Goal: Task Accomplishment & Management: Manage account settings

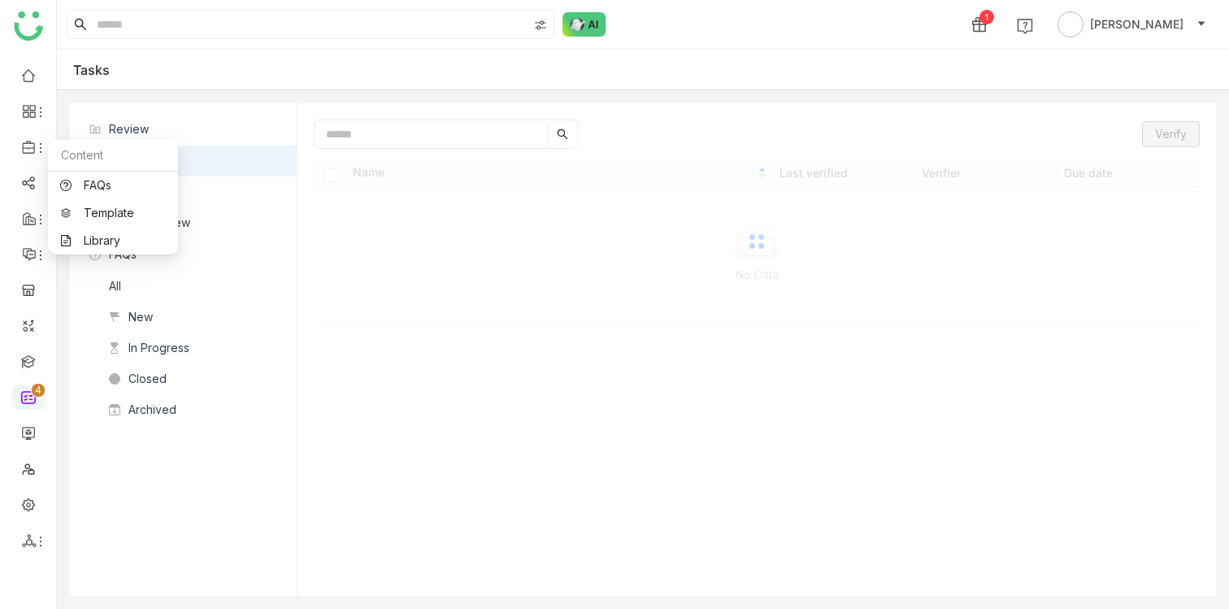
click at [102, 241] on nz-list-header "FAQs" at bounding box center [183, 254] width 227 height 33
click at [98, 235] on link "Library" at bounding box center [113, 240] width 106 height 11
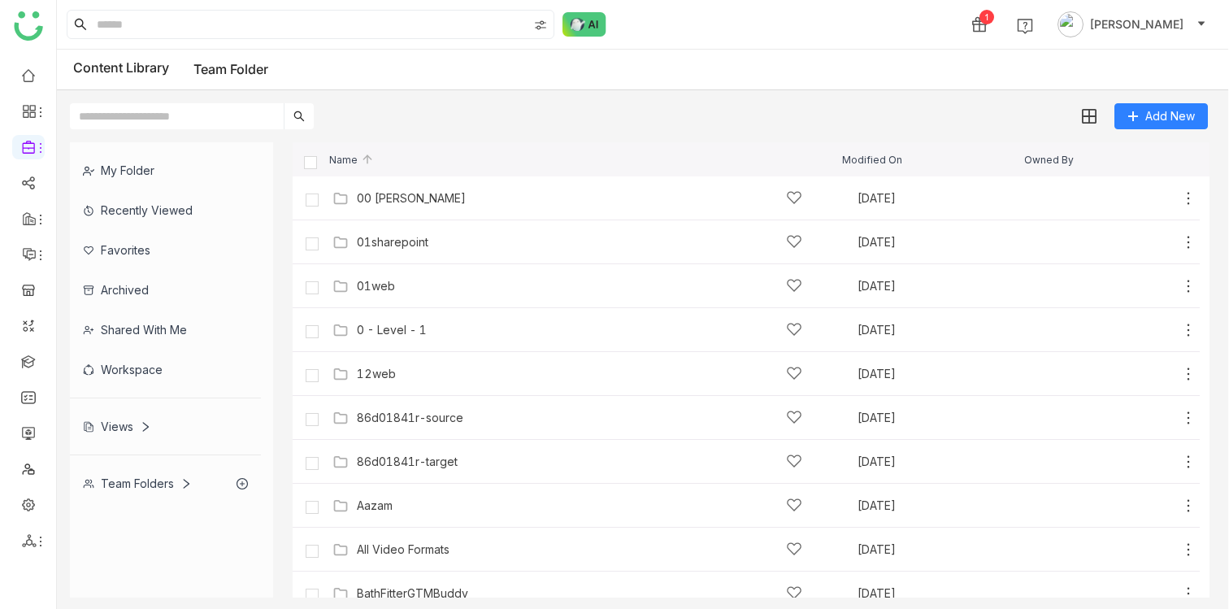
click at [143, 480] on div "Team Folders" at bounding box center [137, 483] width 109 height 14
click at [150, 480] on div "Team Folders" at bounding box center [137, 483] width 109 height 14
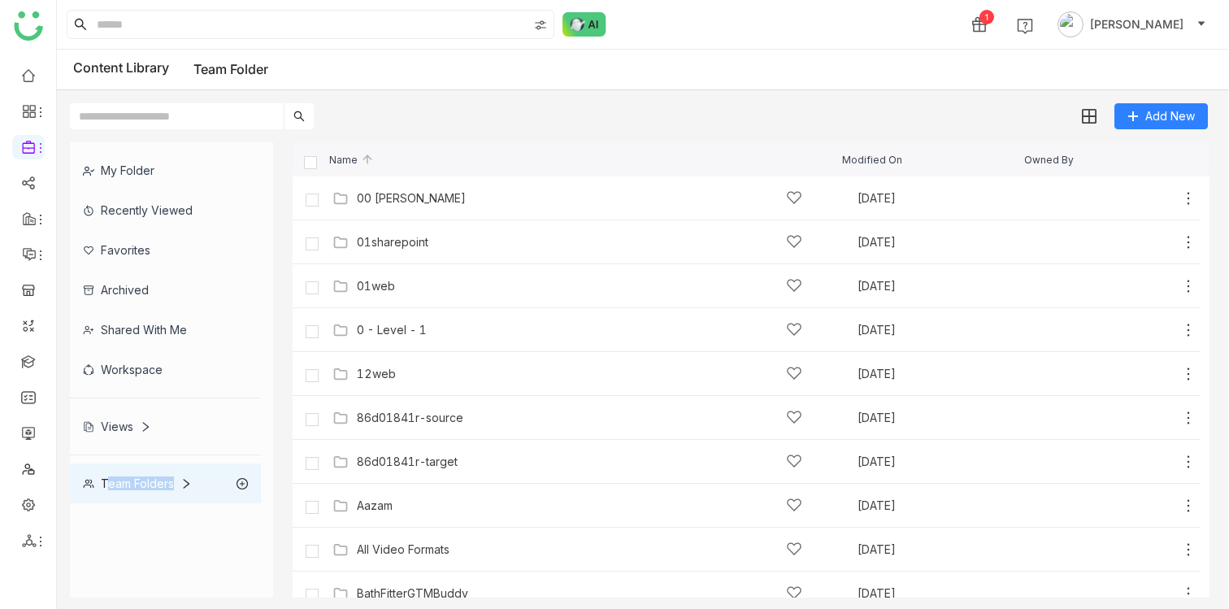
click at [185, 486] on icon at bounding box center [185, 483] width 11 height 11
click at [167, 478] on div "Team Folders" at bounding box center [137, 483] width 109 height 14
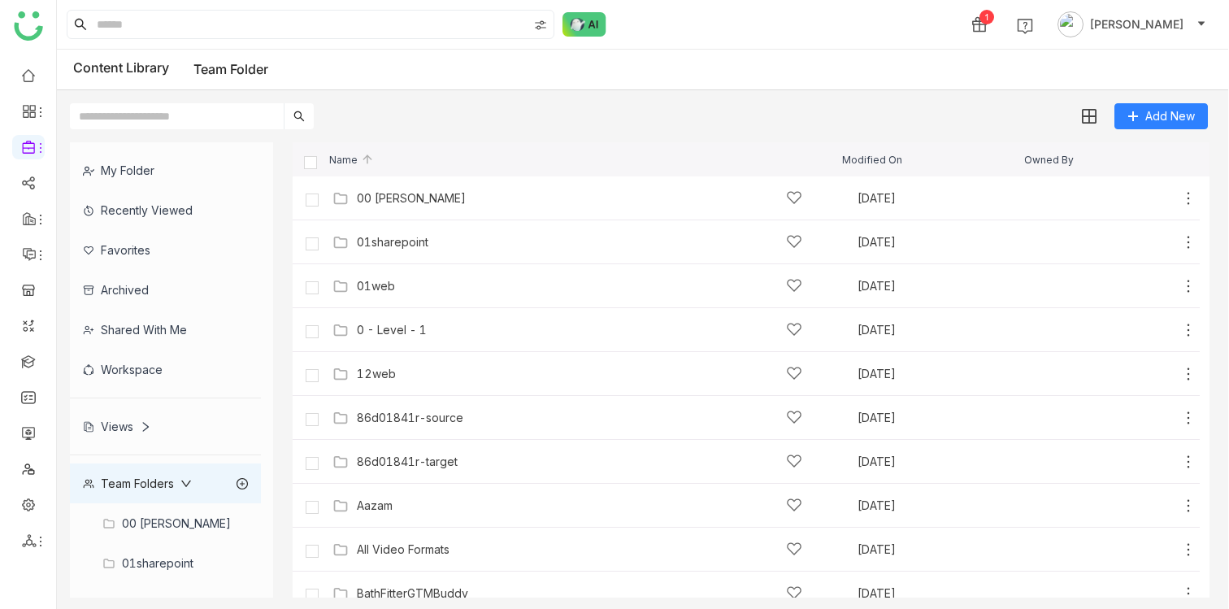
click at [130, 428] on div "Views" at bounding box center [117, 426] width 68 height 14
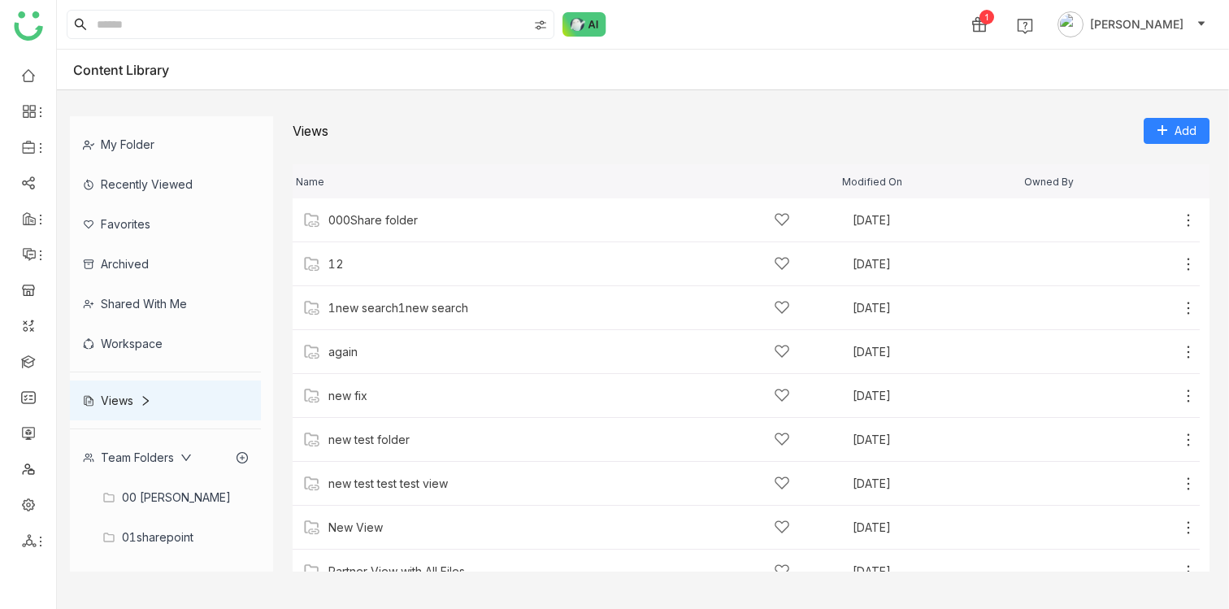
click at [156, 461] on div "Team Folders" at bounding box center [137, 457] width 109 height 14
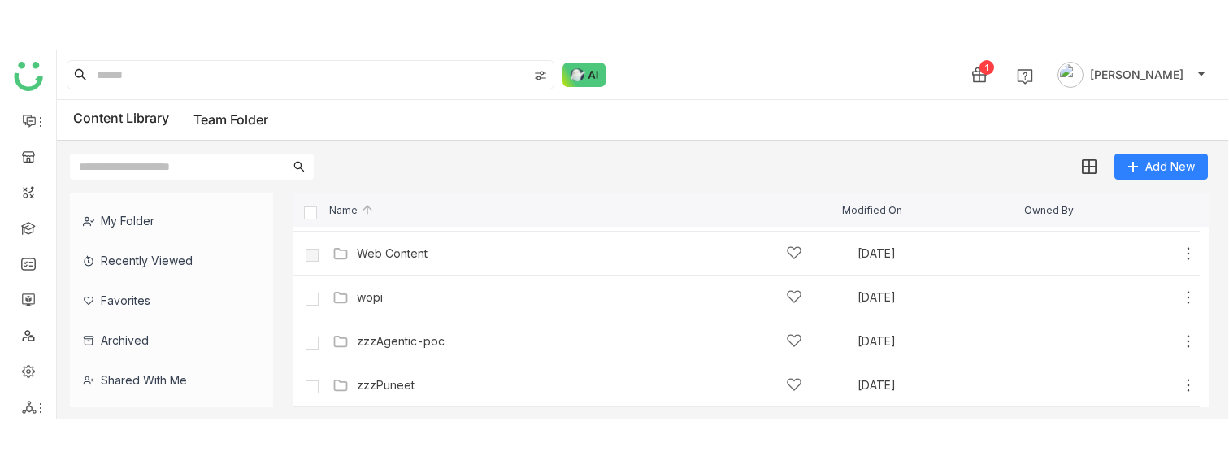
scroll to position [196, 0]
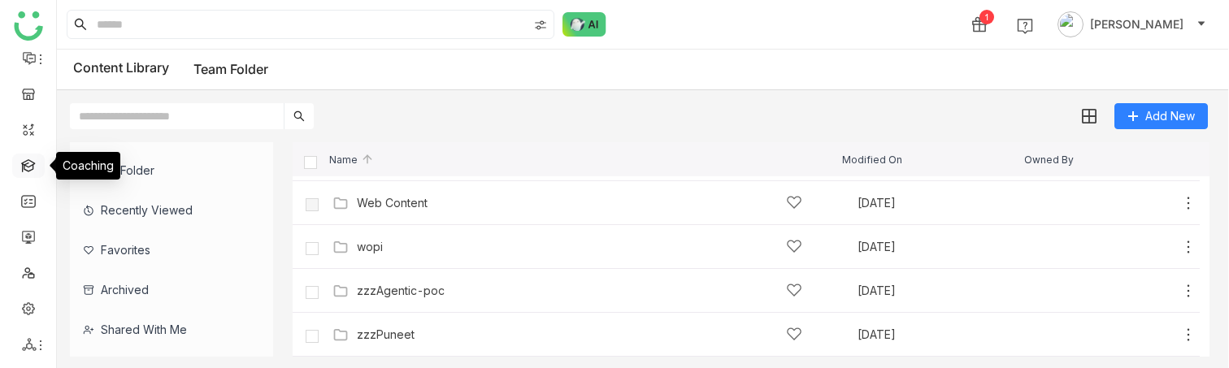
click at [24, 170] on link at bounding box center [28, 165] width 15 height 14
click at [26, 163] on link at bounding box center [28, 165] width 15 height 14
click at [23, 164] on link at bounding box center [28, 165] width 15 height 14
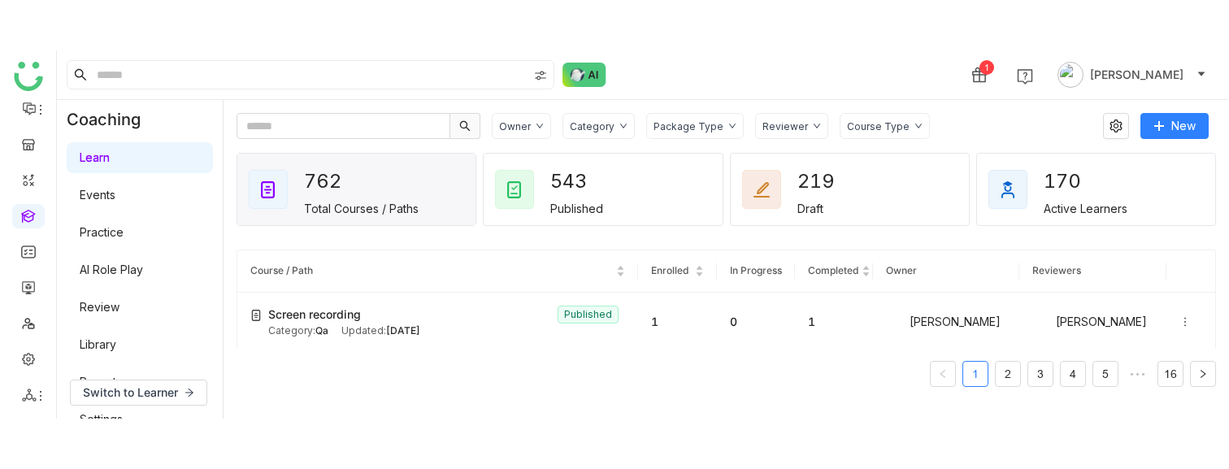
scroll to position [95, 0]
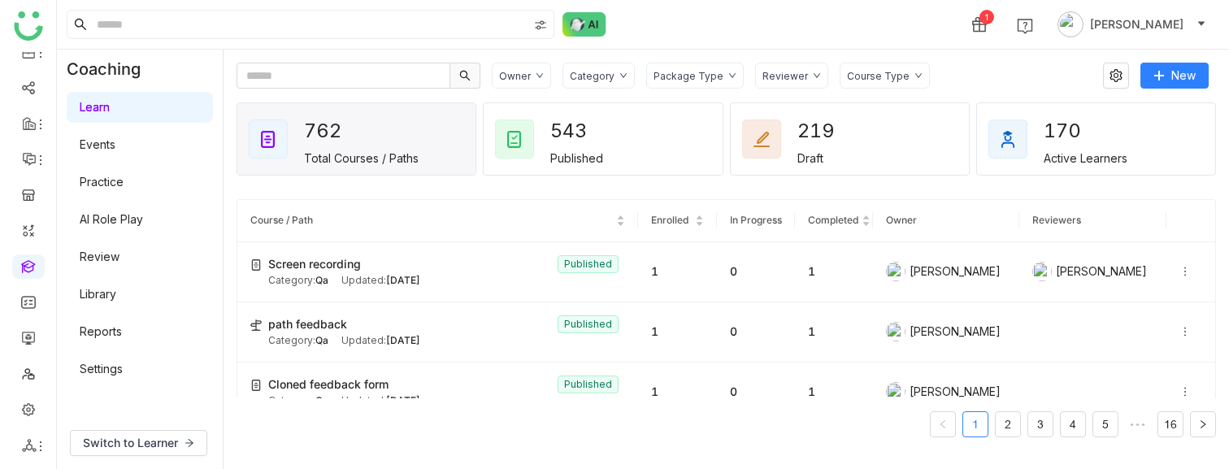
click at [106, 375] on link "Settings" at bounding box center [101, 369] width 43 height 14
click at [104, 364] on link "Settings" at bounding box center [101, 369] width 43 height 14
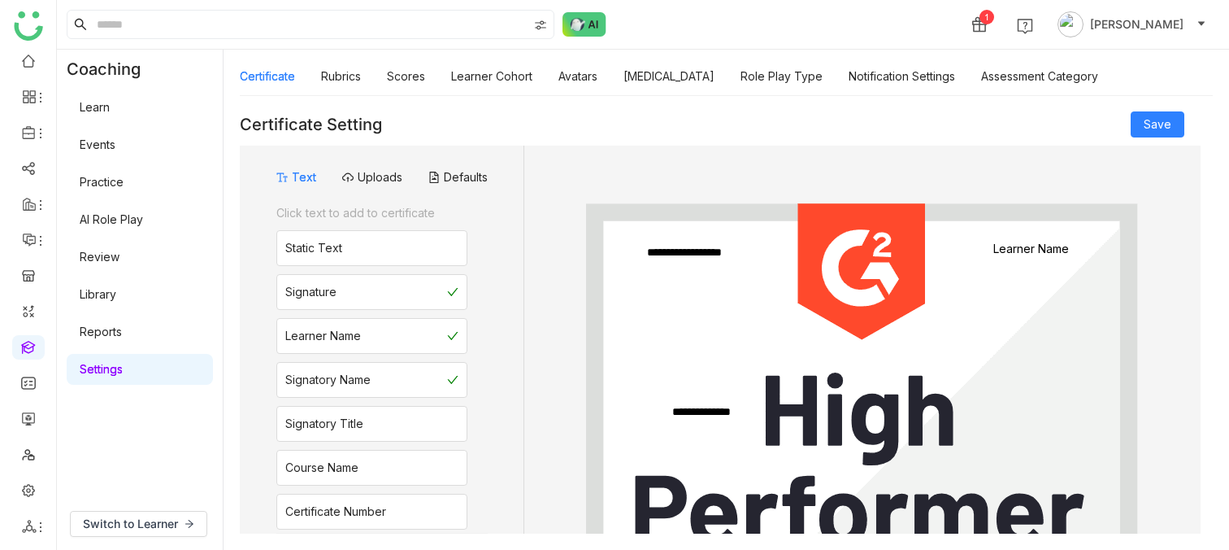
click at [93, 103] on link "Learn" at bounding box center [95, 107] width 30 height 14
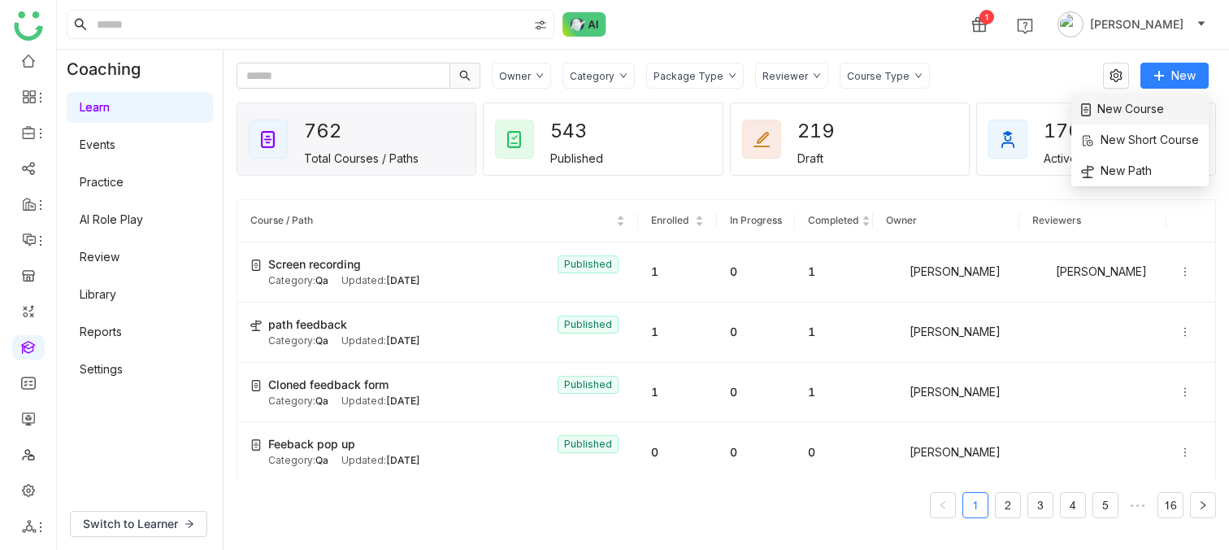
click at [1167, 111] on li "New Course" at bounding box center [1139, 108] width 137 height 31
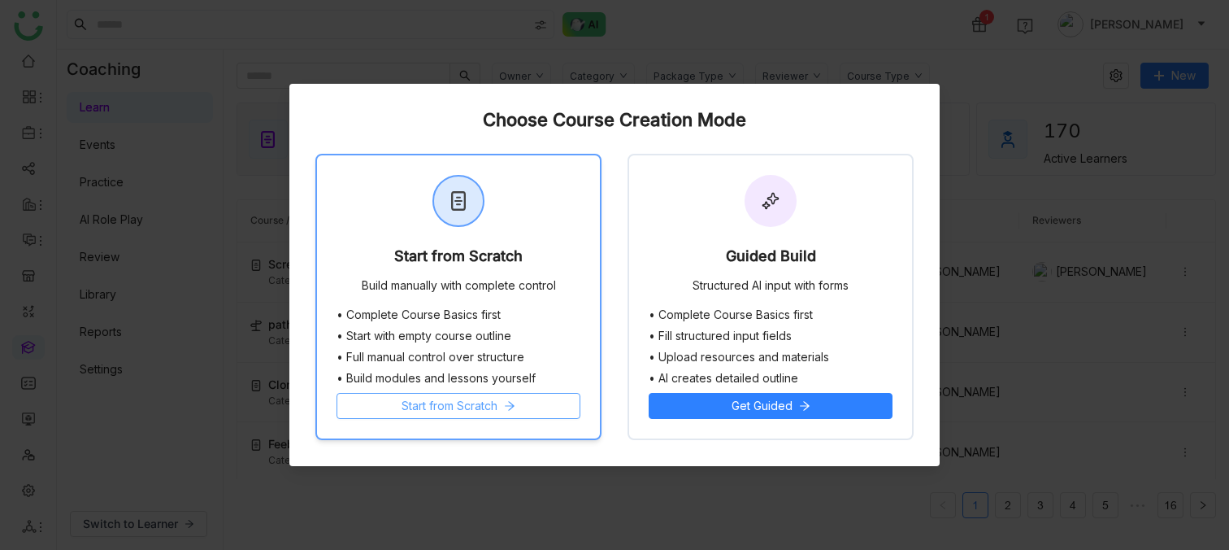
click at [481, 394] on button "Start from Scratch" at bounding box center [459, 406] width 244 height 26
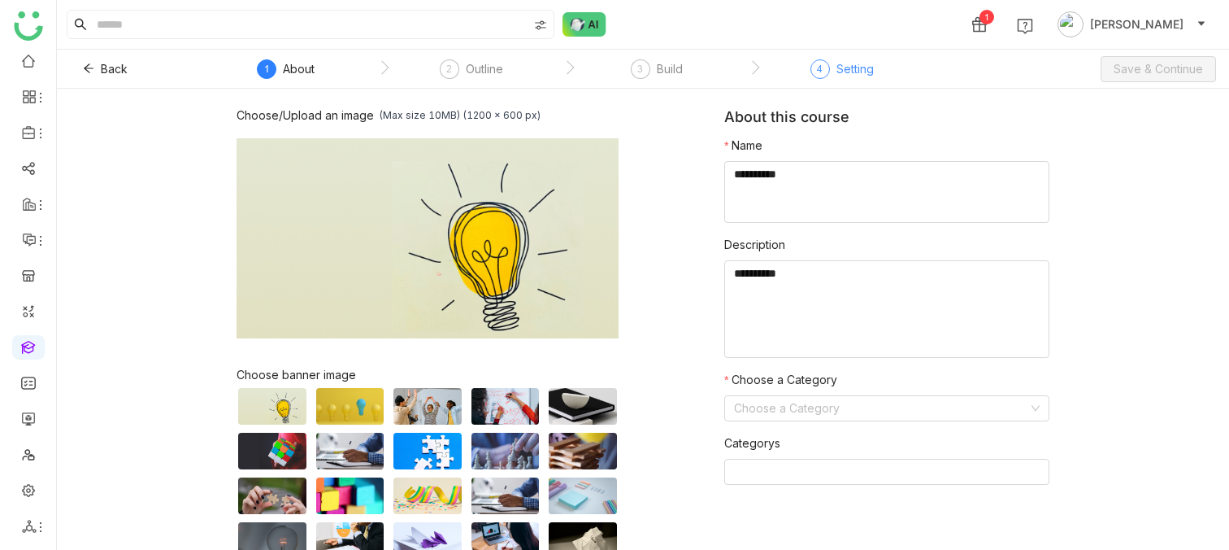
click at [858, 67] on div "Setting" at bounding box center [854, 69] width 37 height 20
click at [818, 186] on textarea at bounding box center [886, 192] width 325 height 62
type textarea "**********"
click at [834, 406] on input at bounding box center [881, 408] width 294 height 24
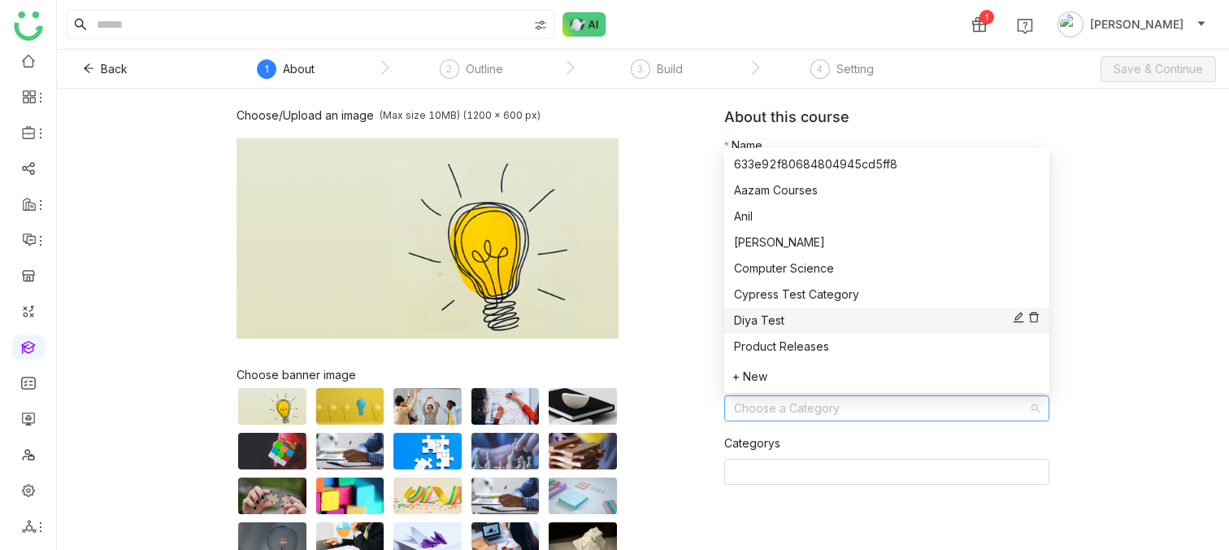
click at [829, 317] on div "Diya Test" at bounding box center [887, 320] width 306 height 18
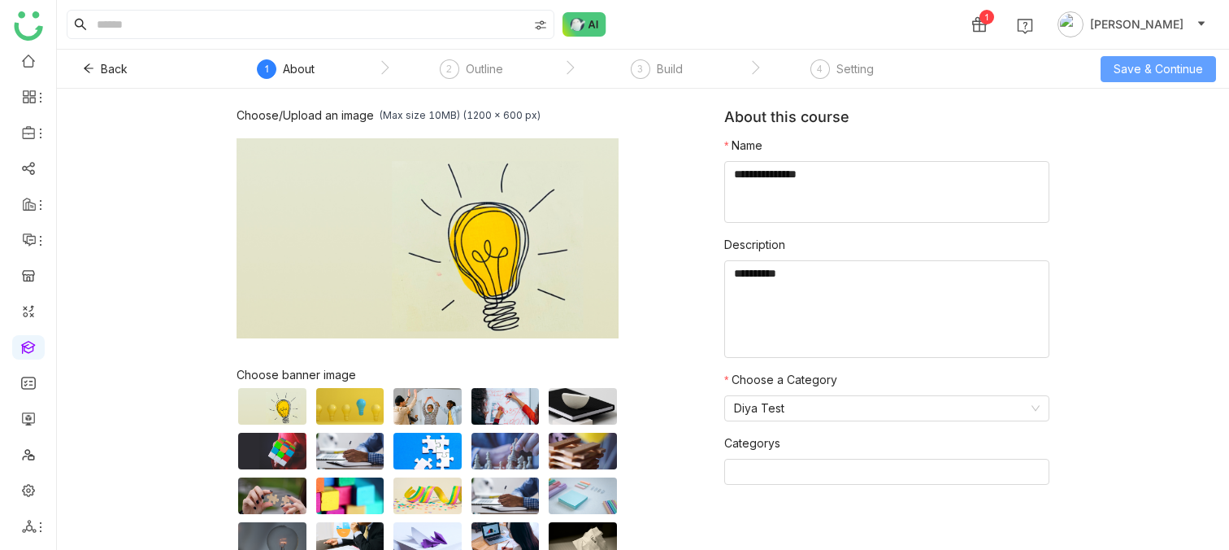
click at [1144, 68] on span "Save & Continue" at bounding box center [1158, 69] width 89 height 18
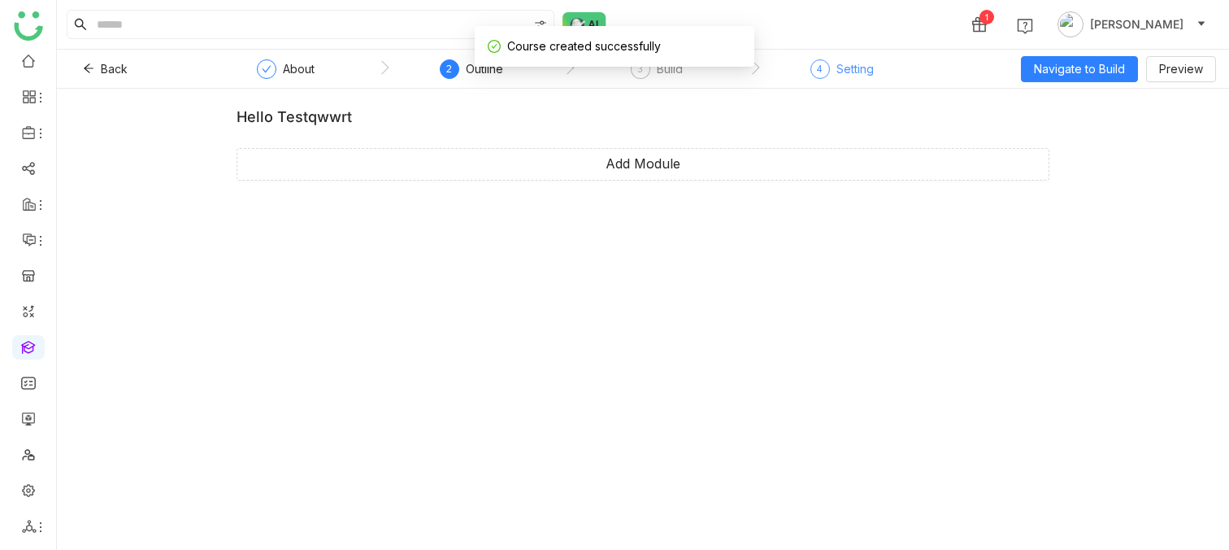
click at [825, 67] on div "4" at bounding box center [820, 69] width 20 height 20
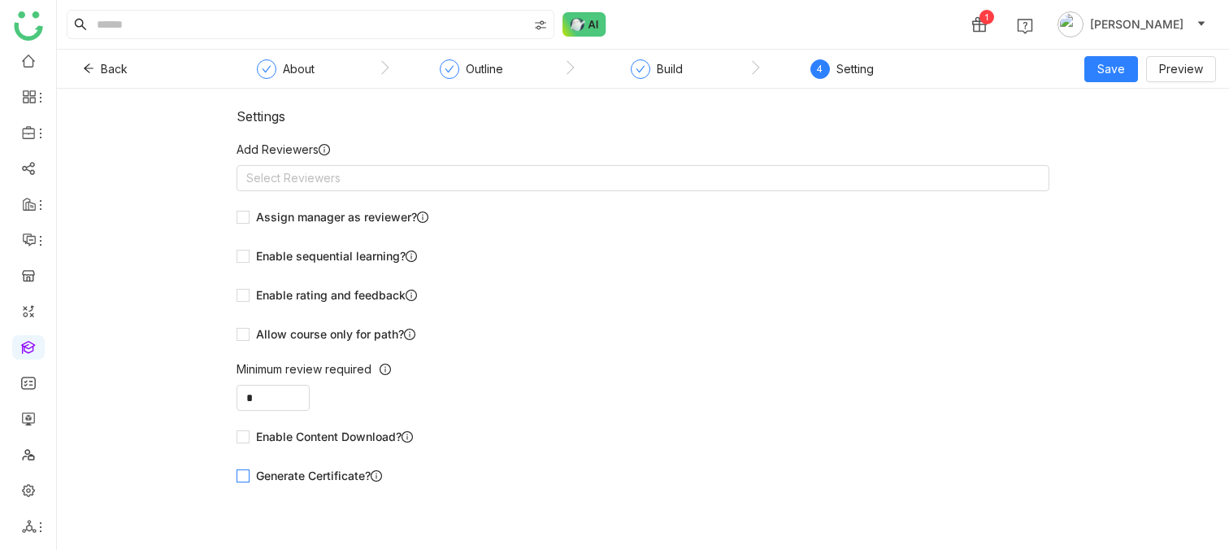
click at [250, 480] on span "Generate Certificate?" at bounding box center [319, 476] width 139 height 18
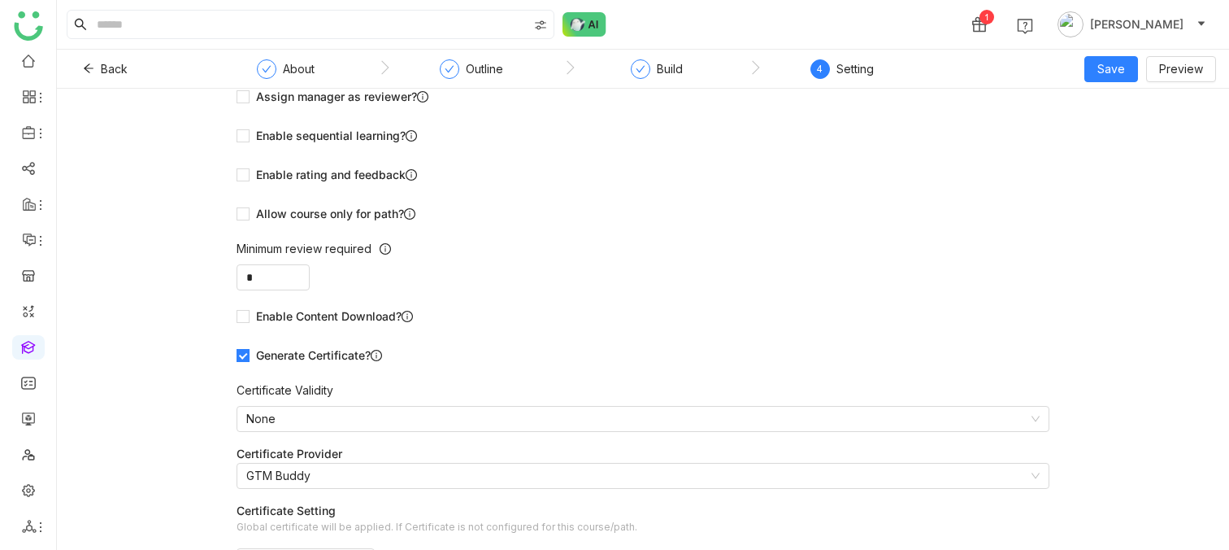
scroll to position [144, 0]
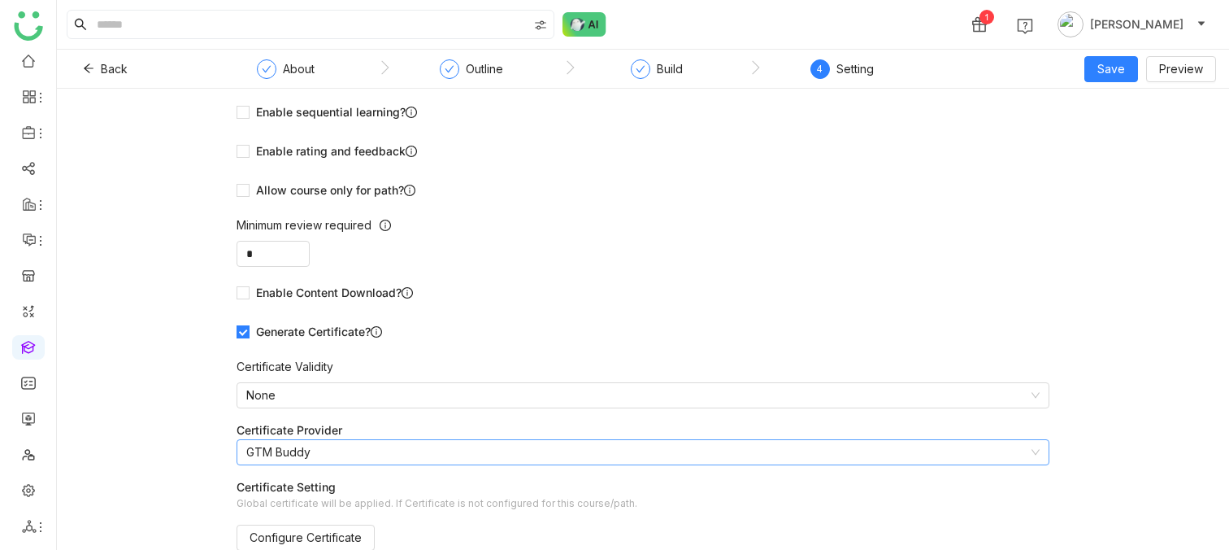
click at [345, 452] on nz-select-item "GTM Buddy" at bounding box center [642, 452] width 793 height 24
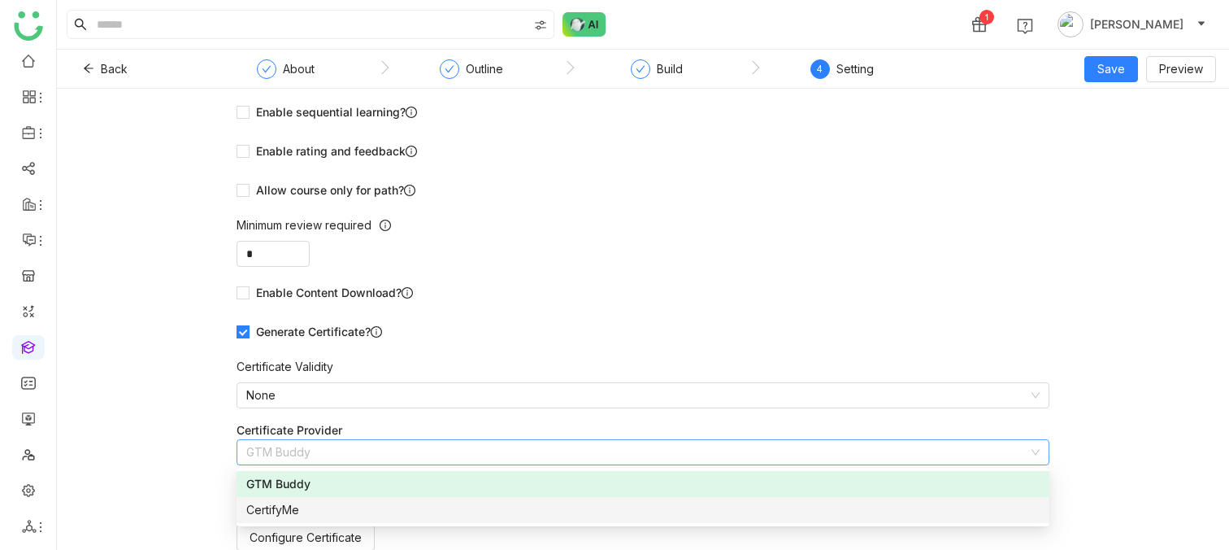
click at [302, 507] on div "CertifyMe" at bounding box center [642, 510] width 793 height 18
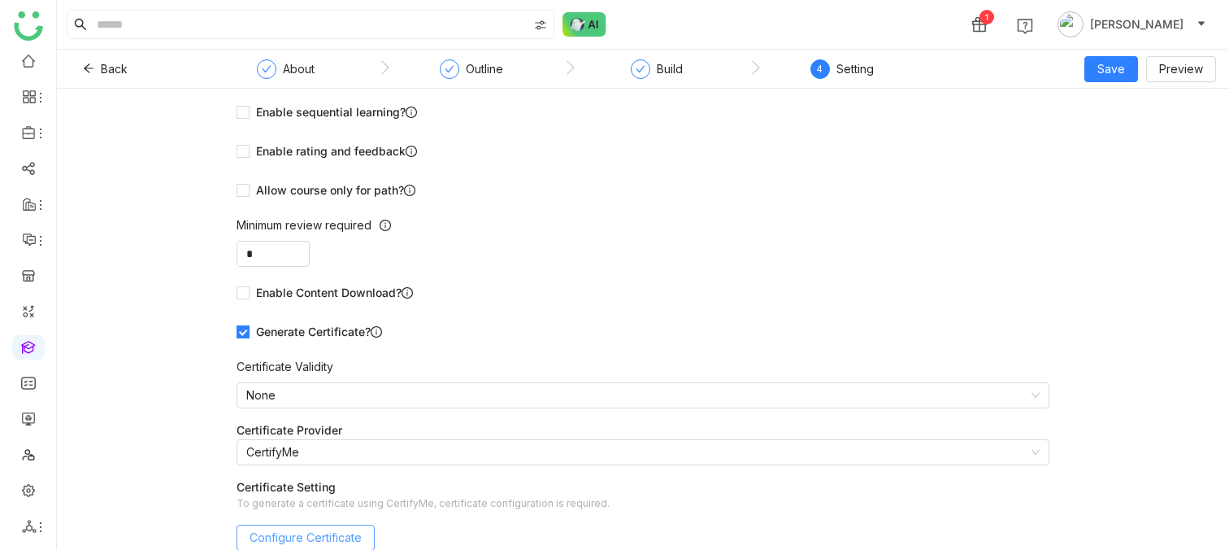
click at [338, 538] on span "Configure Certificate" at bounding box center [306, 537] width 112 height 18
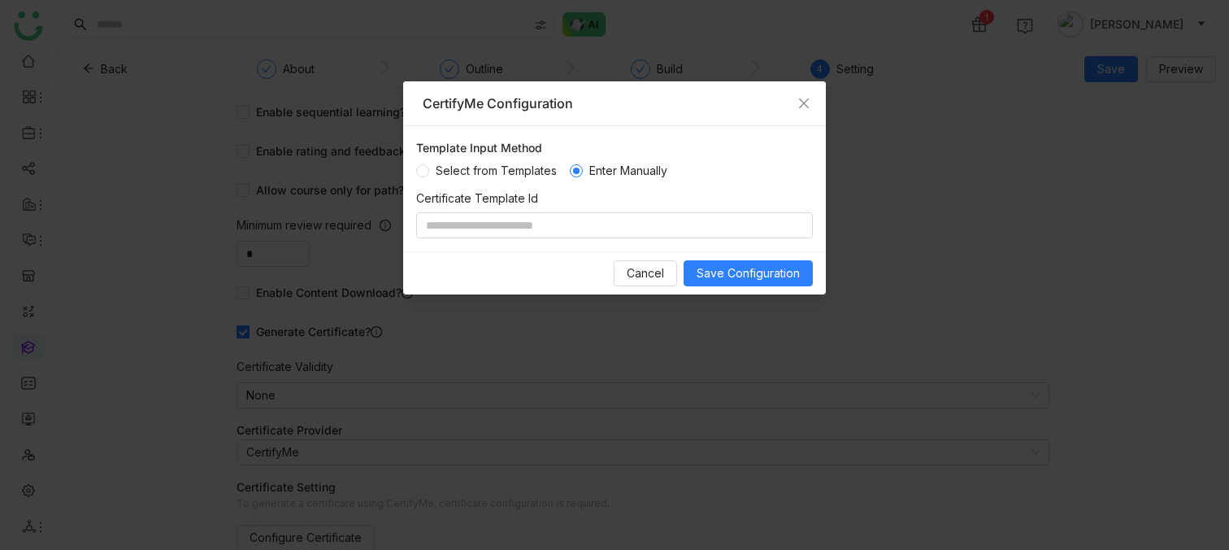
click at [536, 254] on div "Cancel Save Configuration" at bounding box center [614, 272] width 423 height 43
click at [528, 219] on input at bounding box center [614, 225] width 397 height 26
click at [800, 98] on icon "Close" at bounding box center [803, 103] width 13 height 13
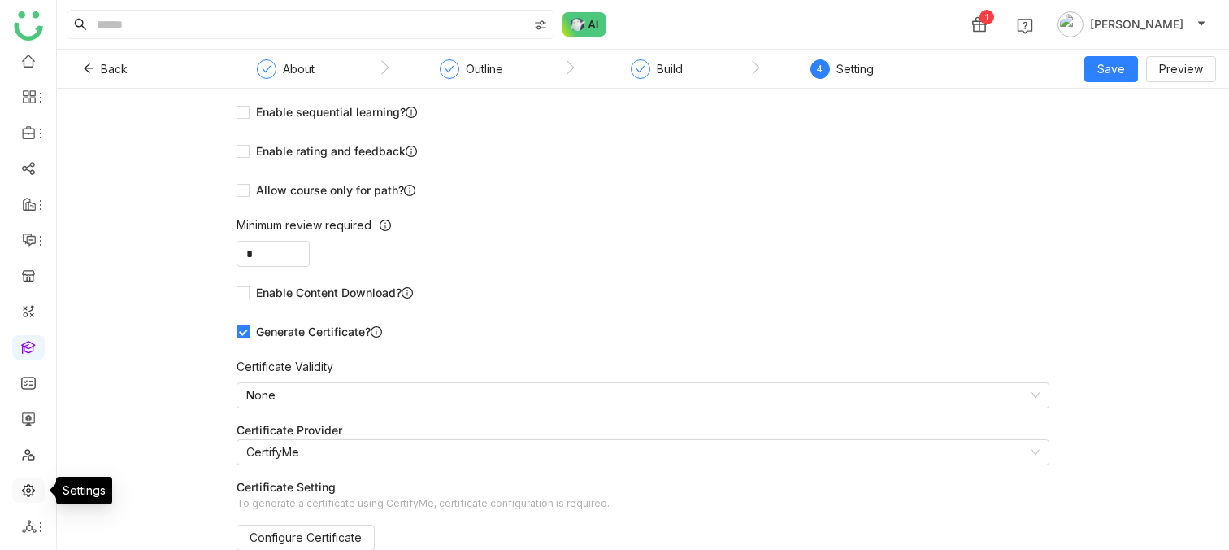
click at [36, 487] on link at bounding box center [28, 489] width 15 height 14
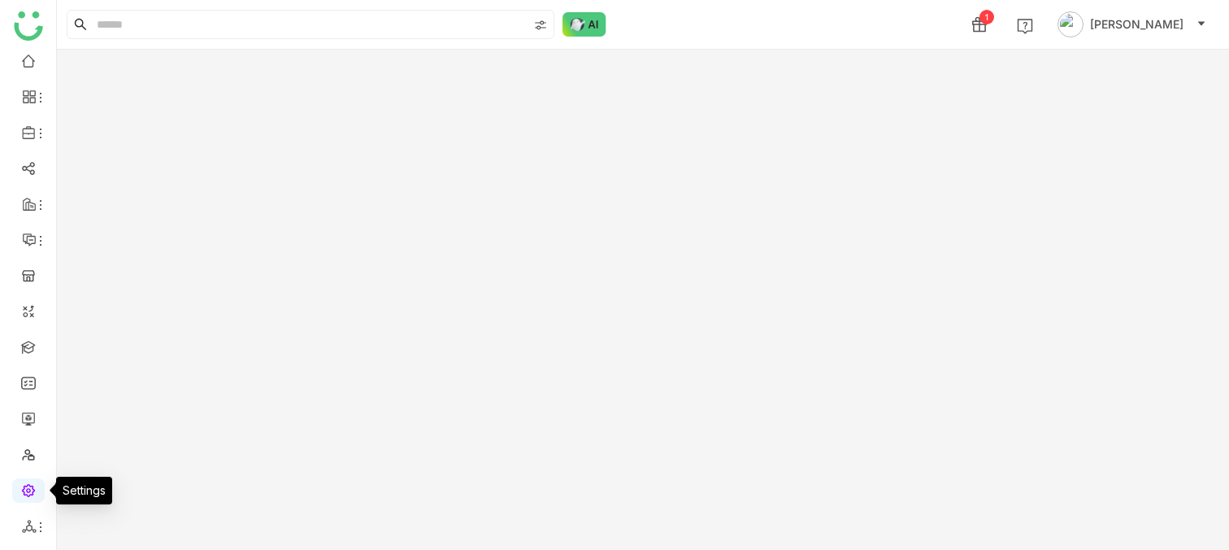
click at [26, 486] on link at bounding box center [28, 489] width 15 height 14
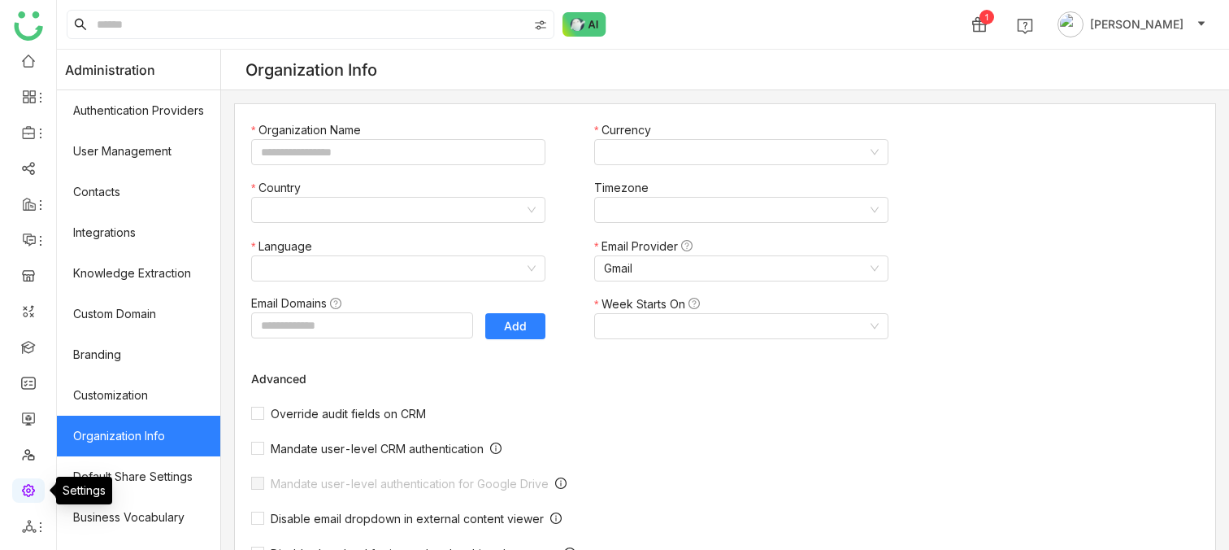
type input "*******"
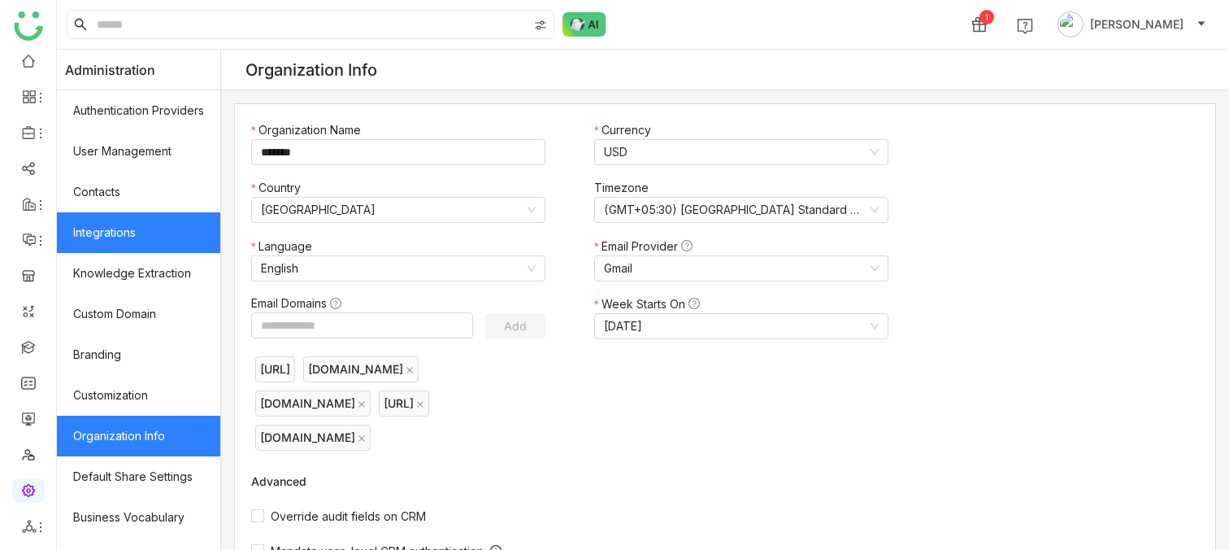
click at [128, 231] on link "Integrations" at bounding box center [138, 232] width 163 height 41
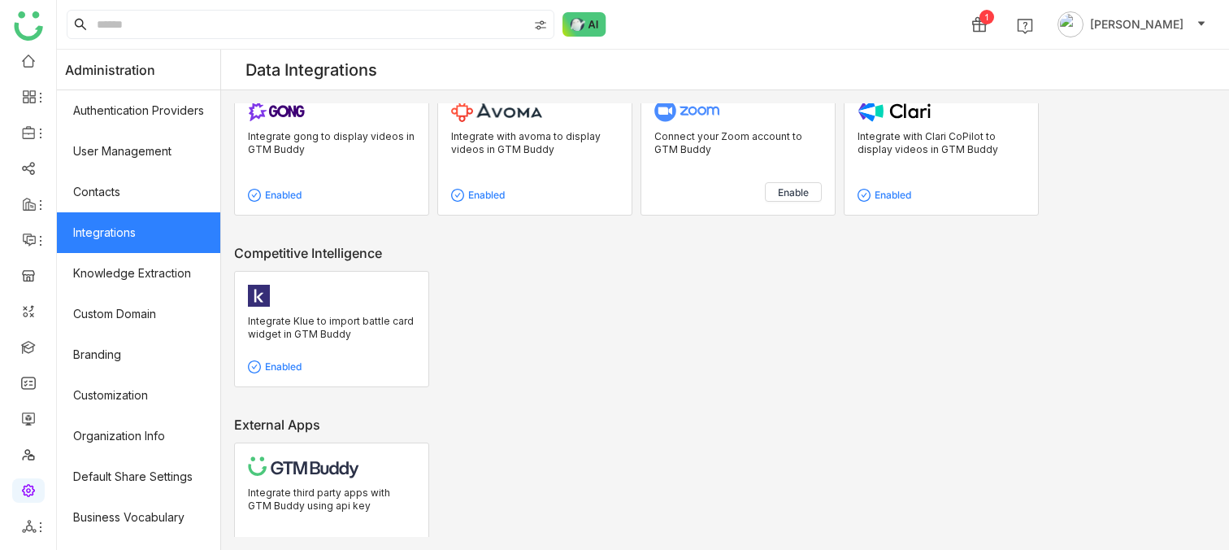
scroll to position [1169, 0]
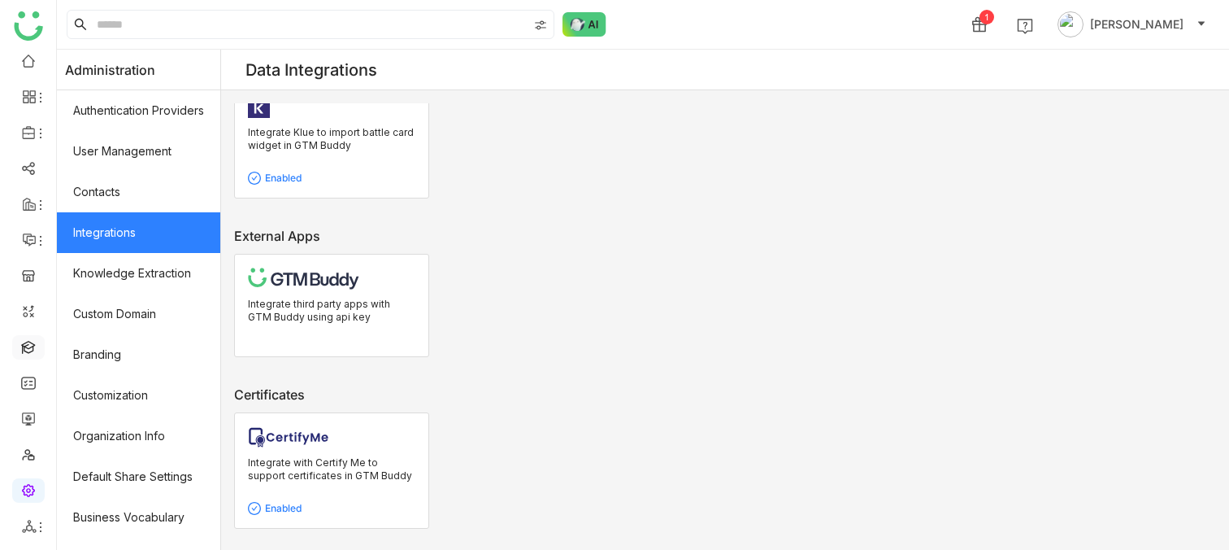
click at [24, 347] on link at bounding box center [28, 346] width 15 height 14
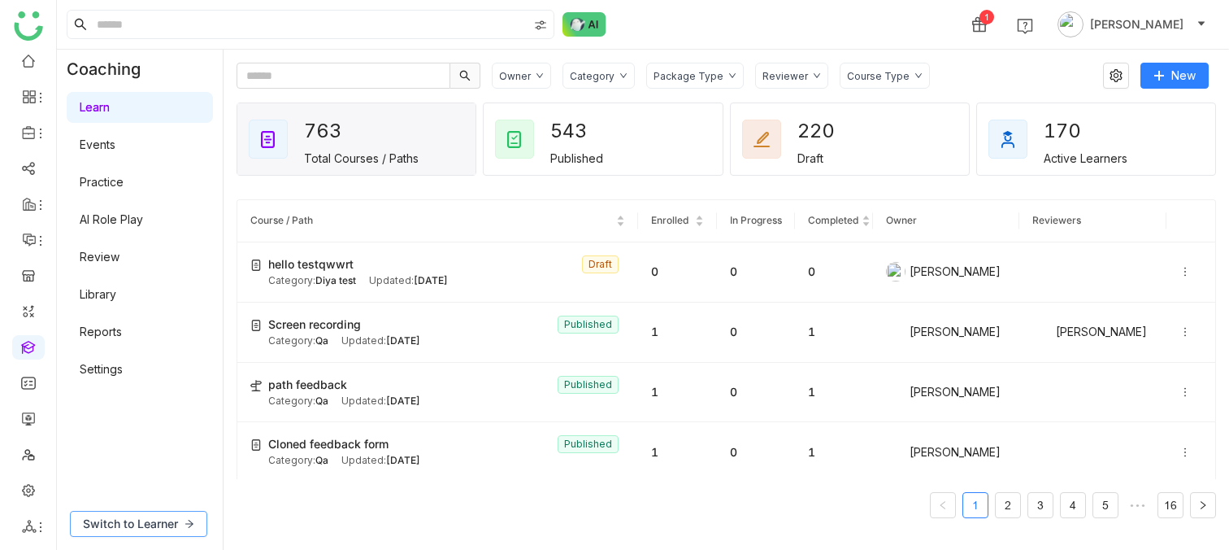
click at [166, 527] on span "Switch to Learner" at bounding box center [130, 524] width 95 height 18
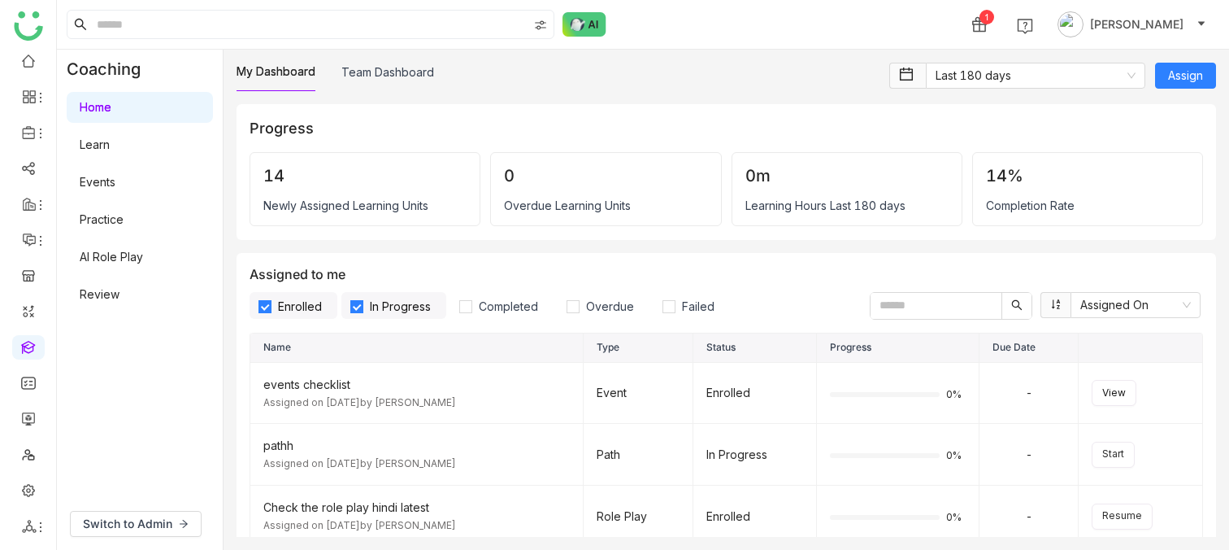
click at [110, 146] on link "Learn" at bounding box center [95, 144] width 30 height 14
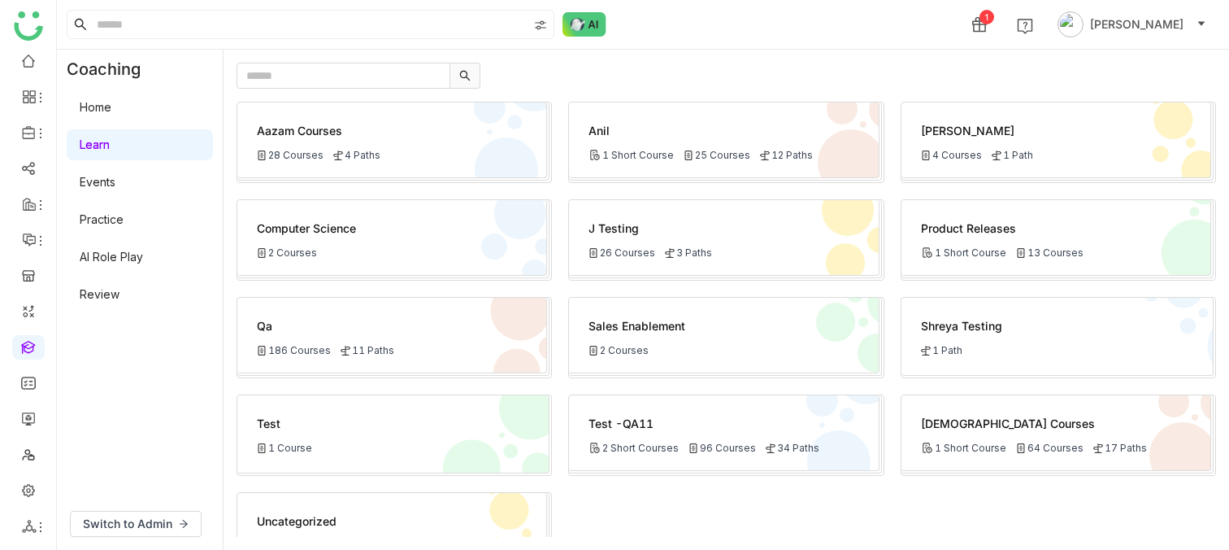
click at [463, 131] on div "Aazam Courses" at bounding box center [392, 130] width 270 height 17
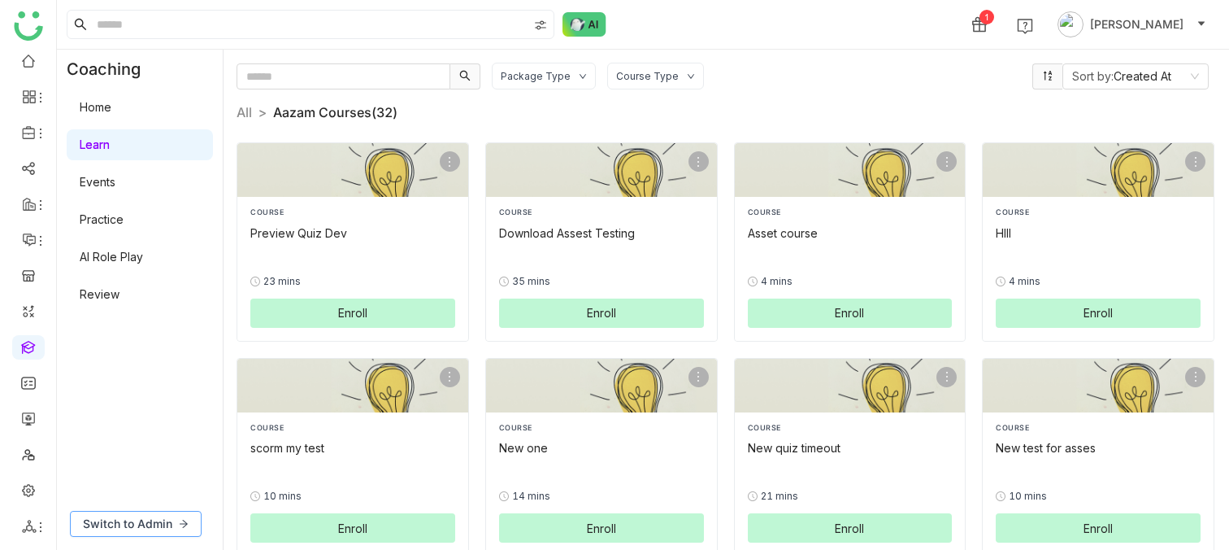
click at [142, 524] on span "Switch to Admin" at bounding box center [127, 524] width 89 height 18
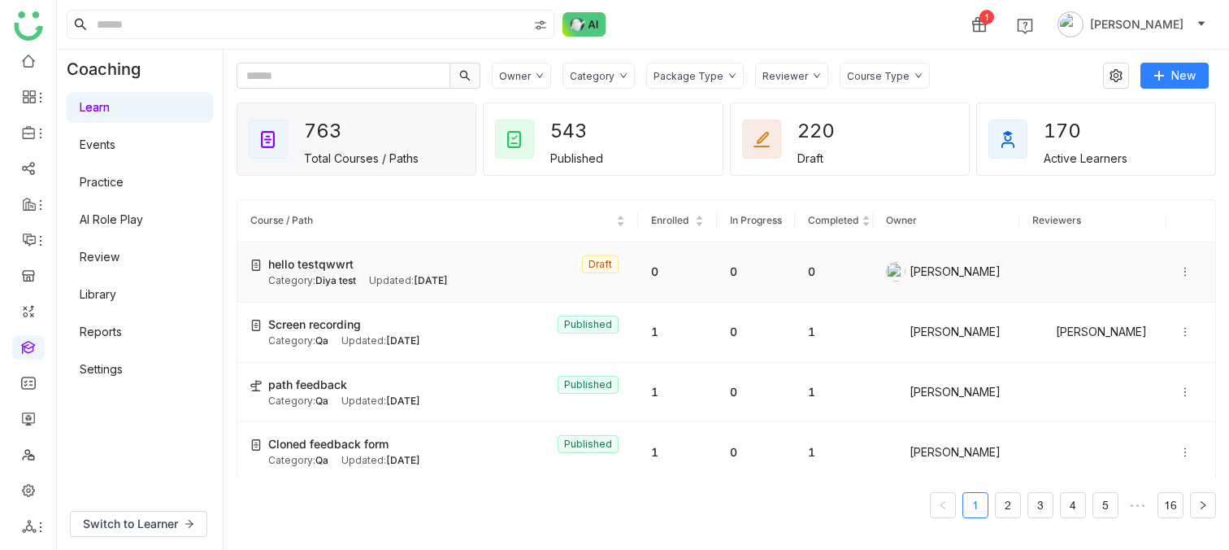
click at [320, 273] on span "hello testqwwrt" at bounding box center [310, 264] width 85 height 18
click at [317, 273] on span "hello testqwwrt" at bounding box center [310, 264] width 85 height 18
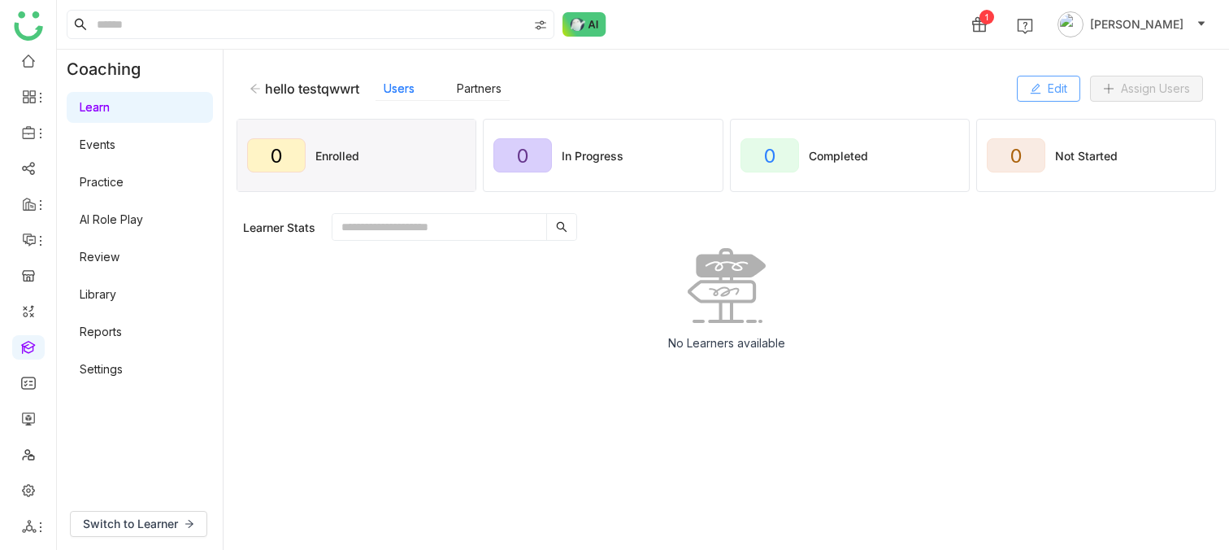
click at [1042, 92] on button "Edit" at bounding box center [1048, 89] width 63 height 26
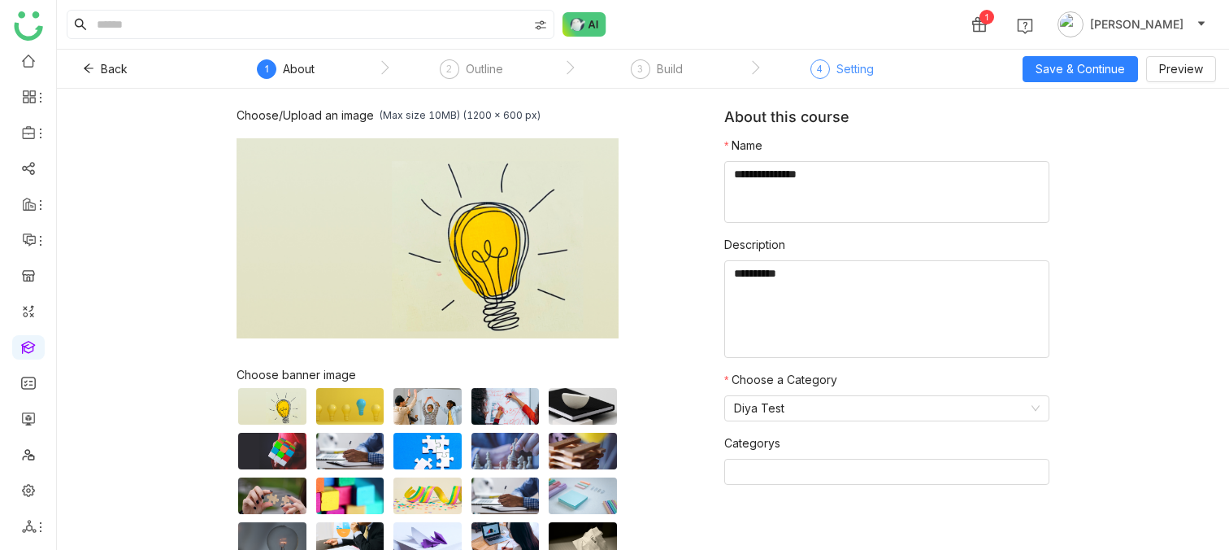
click at [852, 69] on div "Setting" at bounding box center [854, 69] width 37 height 20
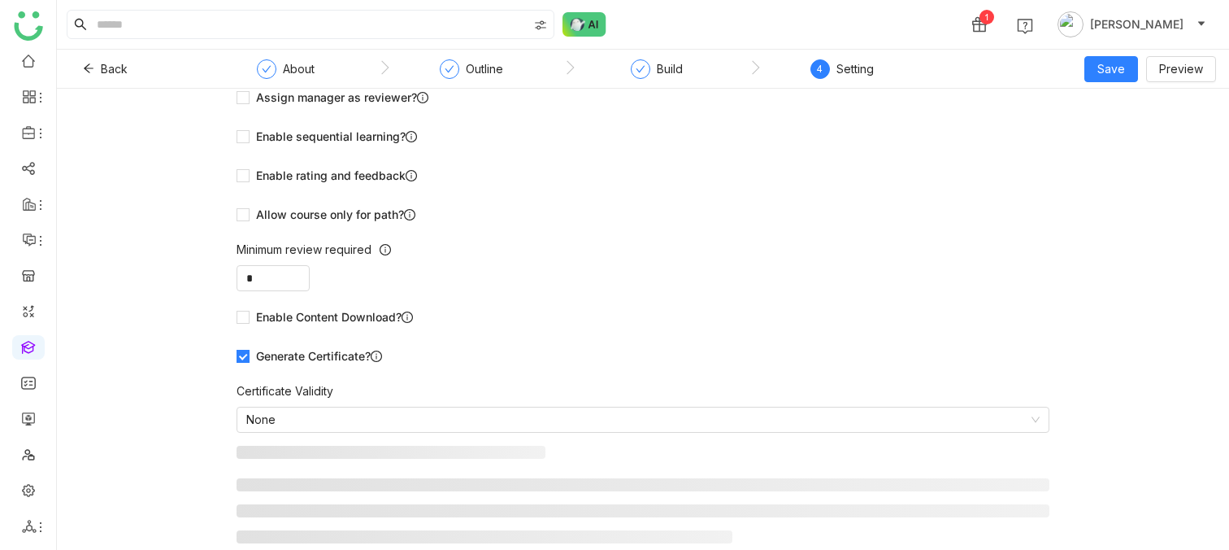
scroll to position [120, 0]
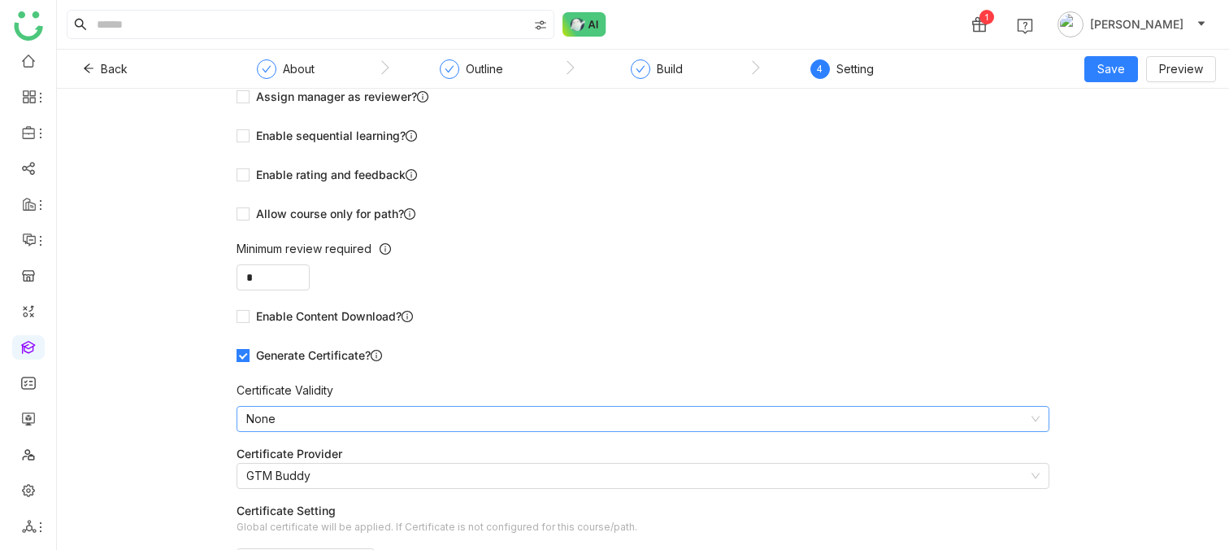
click at [327, 412] on nz-select-item "None" at bounding box center [642, 418] width 793 height 24
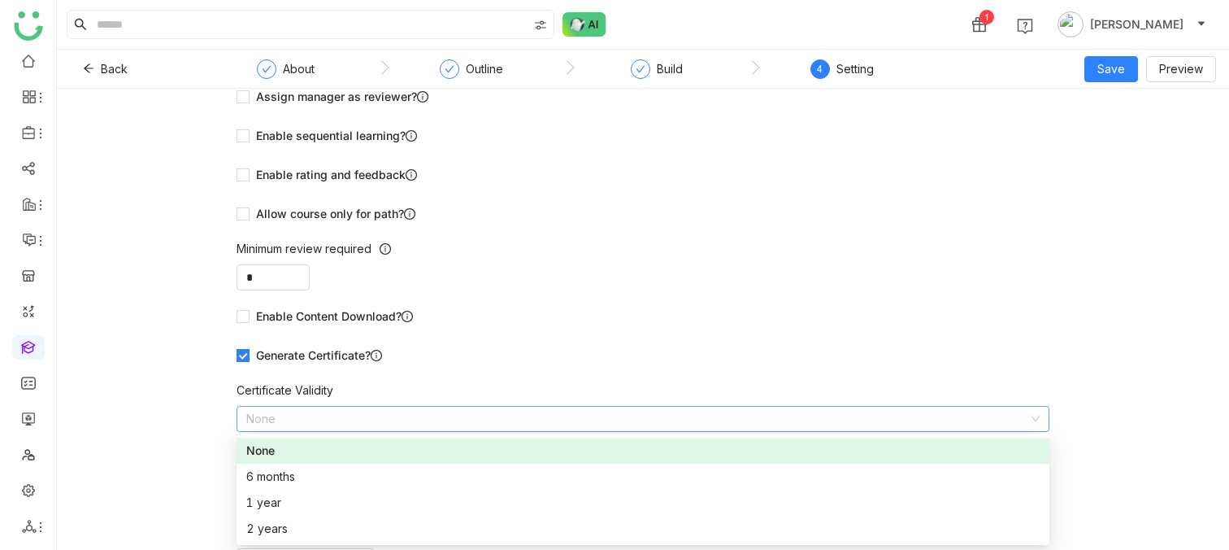
click at [332, 420] on nz-select-item "None" at bounding box center [642, 418] width 793 height 24
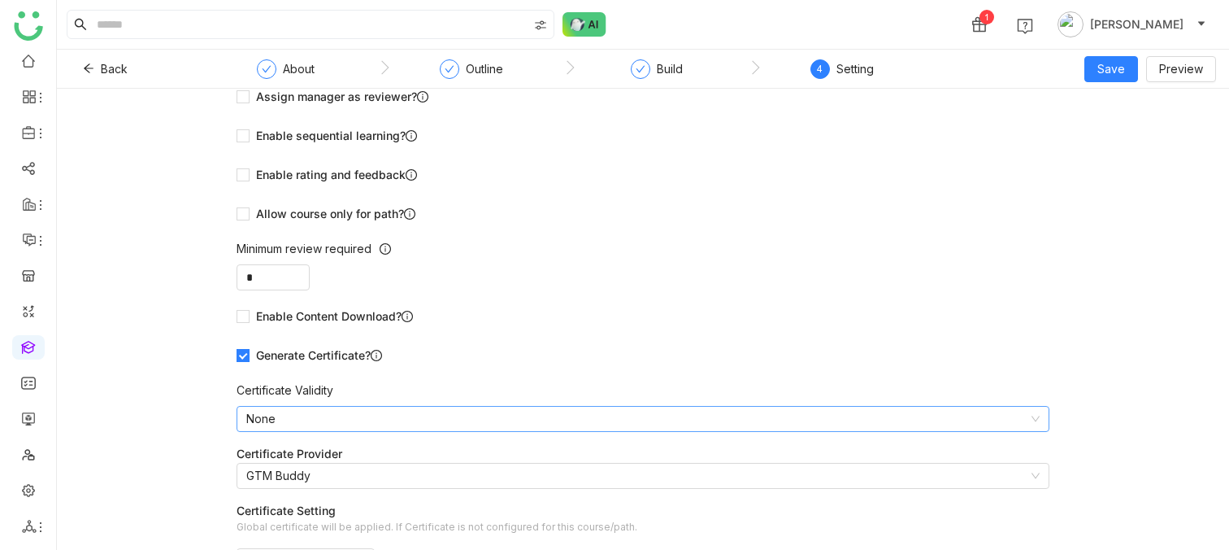
click at [24, 348] on link at bounding box center [28, 346] width 15 height 14
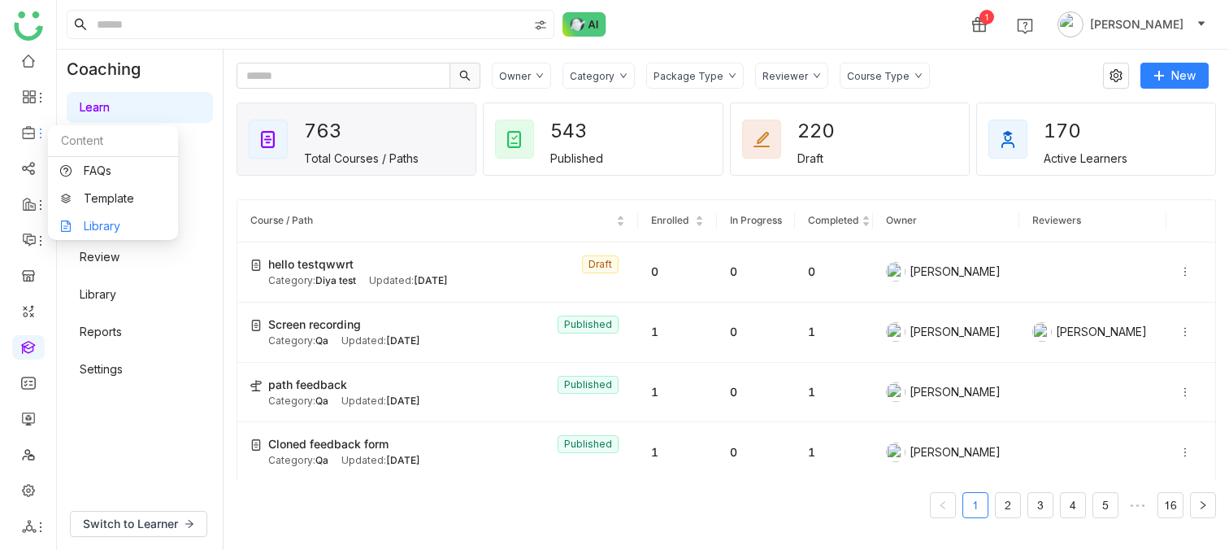
click at [101, 221] on link "Library" at bounding box center [113, 225] width 106 height 11
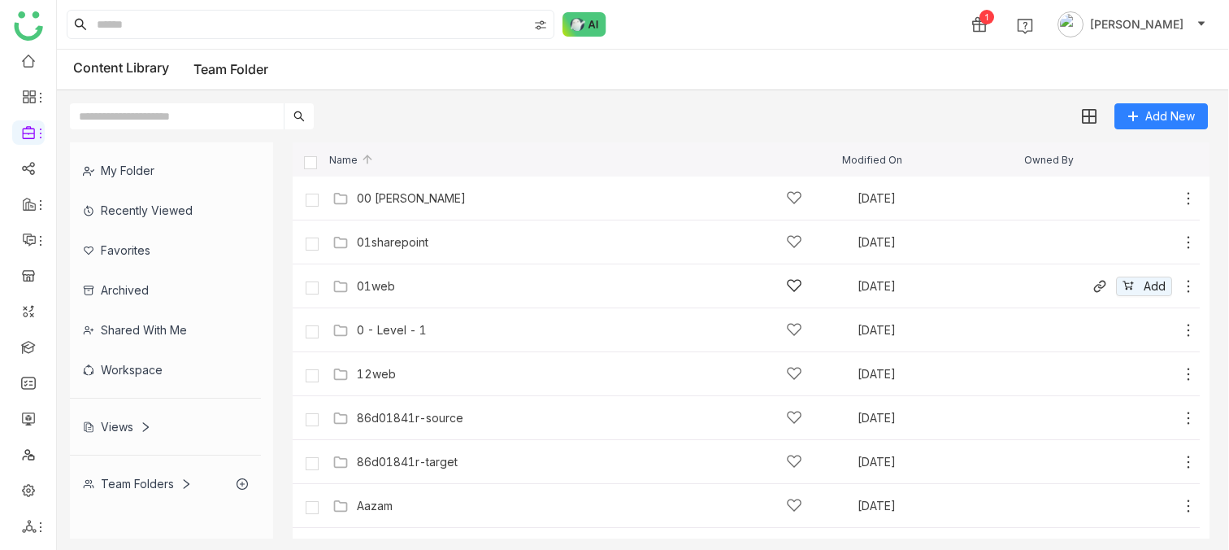
click at [405, 276] on div "01web [DATE] Add" at bounding box center [762, 285] width 868 height 25
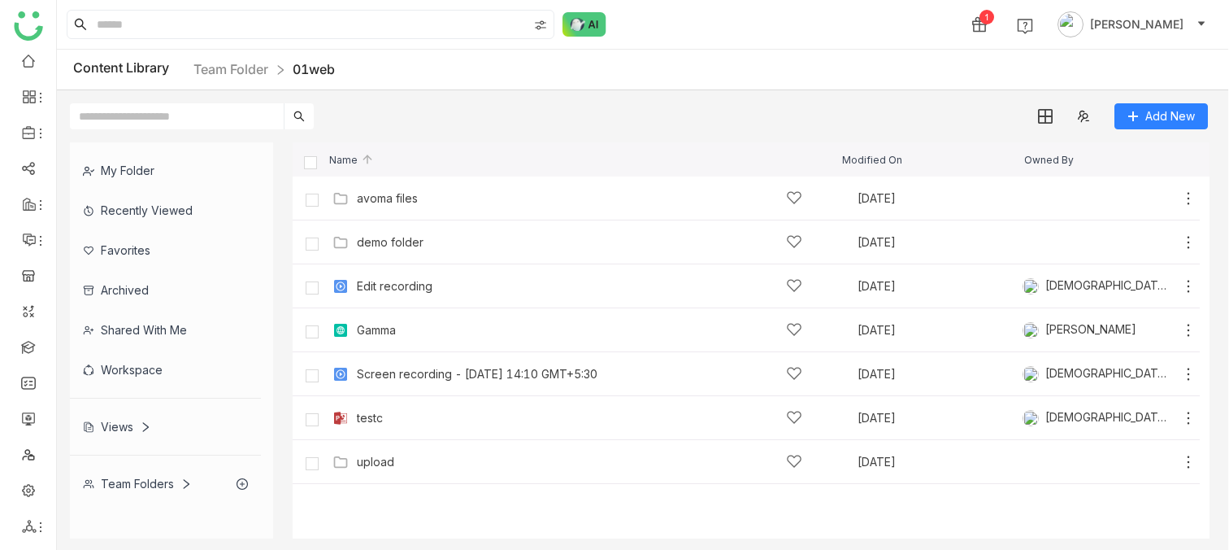
click at [222, 80] on div "Content Library Team Folder 01web" at bounding box center [643, 70] width 1172 height 41
click at [219, 71] on link "Team Folder" at bounding box center [230, 69] width 75 height 16
